Goal: Task Accomplishment & Management: Manage account settings

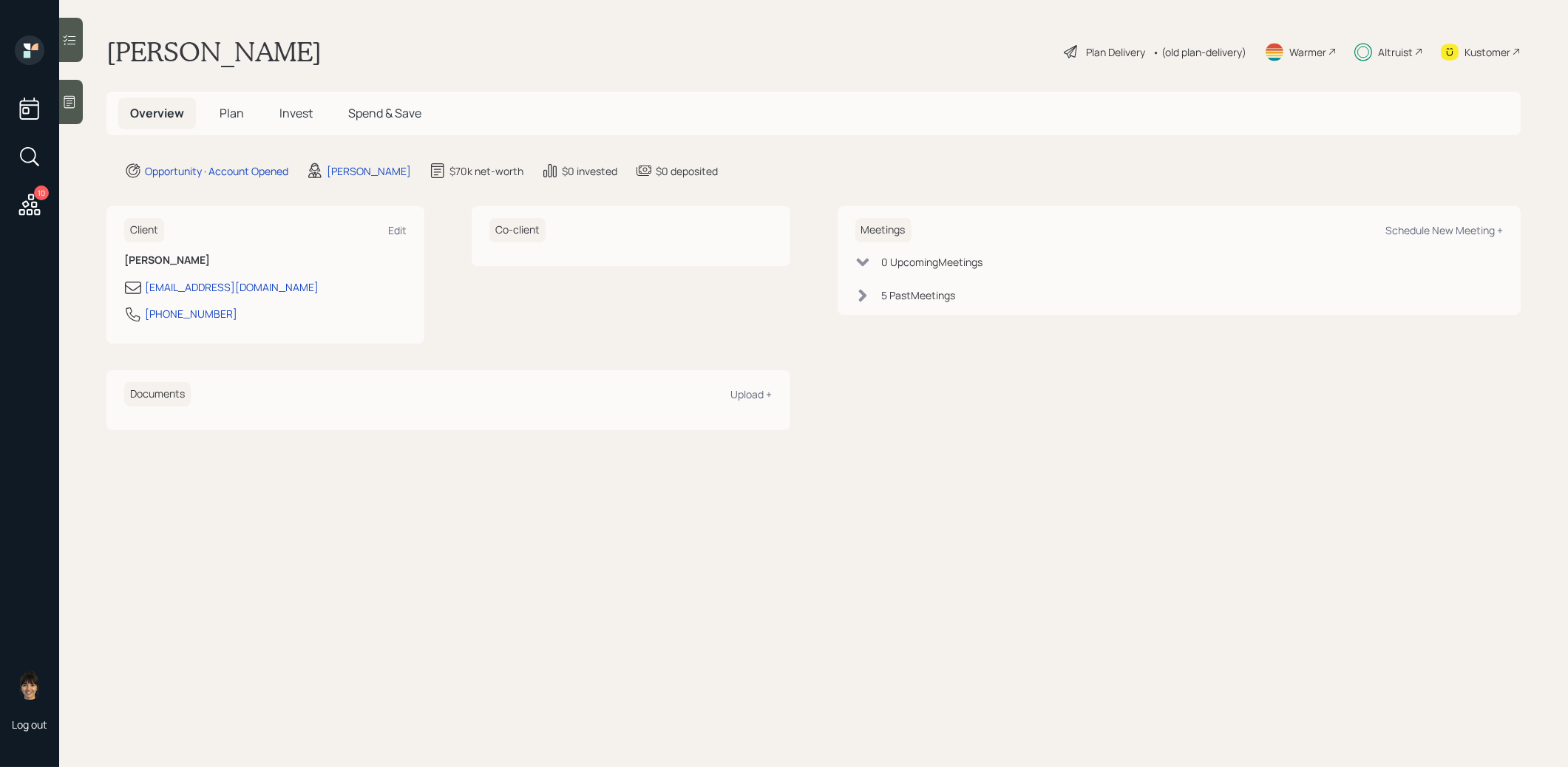
click at [232, 116] on span "Plan" at bounding box center [231, 113] width 24 height 16
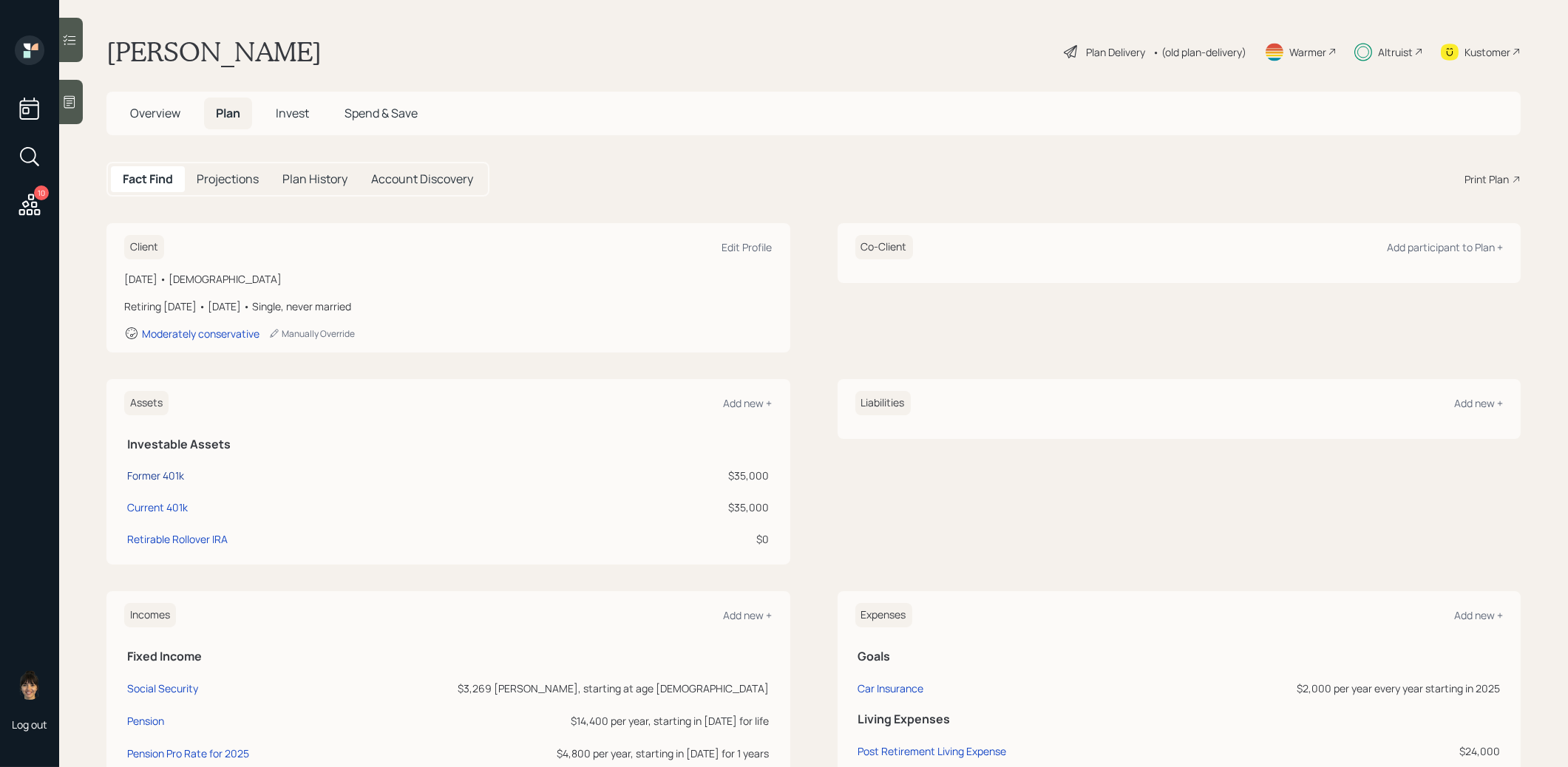
click at [149, 478] on div "Former 401k" at bounding box center [156, 476] width 57 height 16
select select "company_sponsored"
select select "balanced"
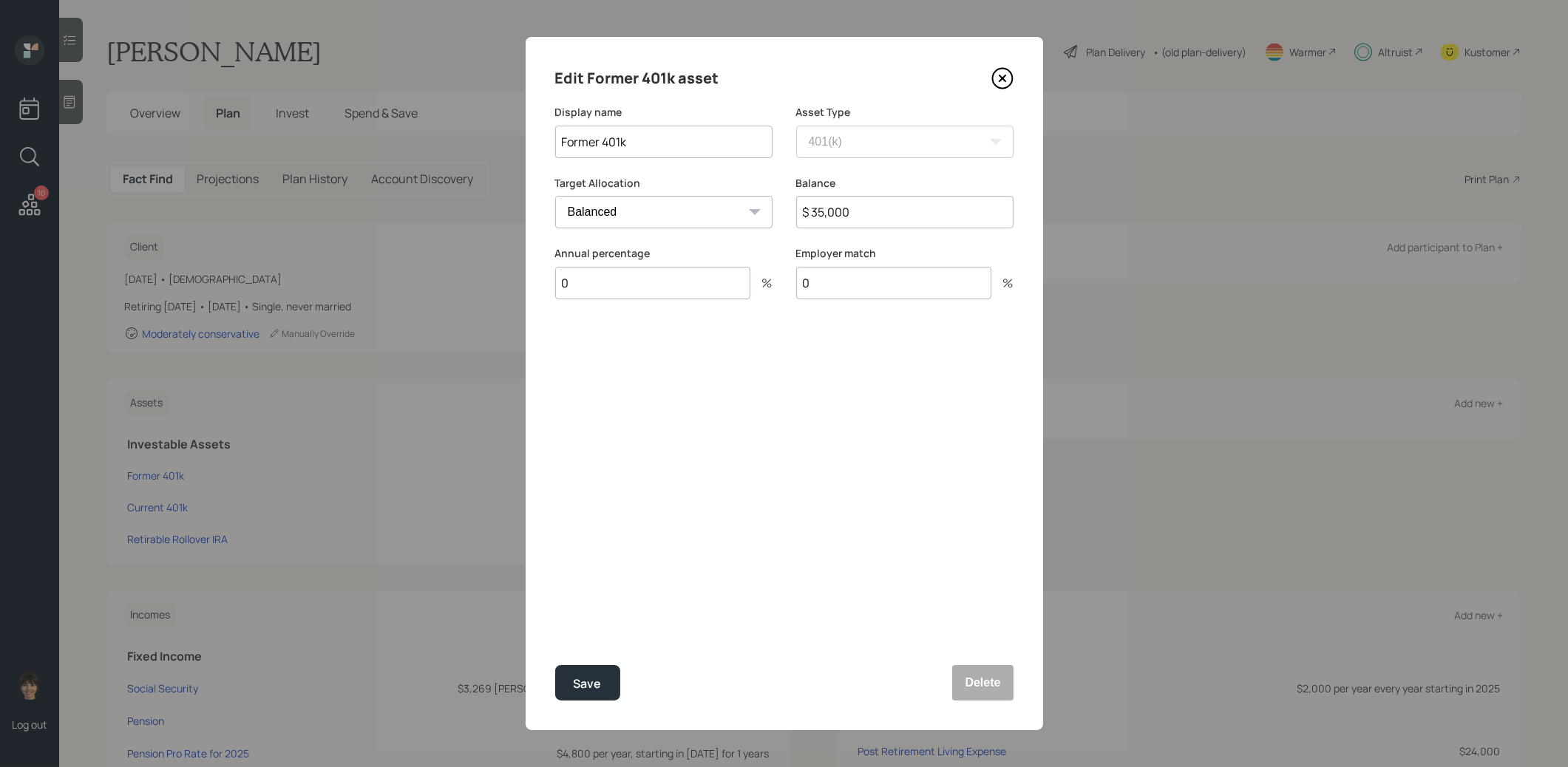
click at [936, 206] on input "$ 35,000" at bounding box center [905, 211] width 217 height 33
type input "$ 5,900"
click at [592, 684] on div "Save" at bounding box center [588, 684] width 28 height 20
